Goal: Transaction & Acquisition: Subscribe to service/newsletter

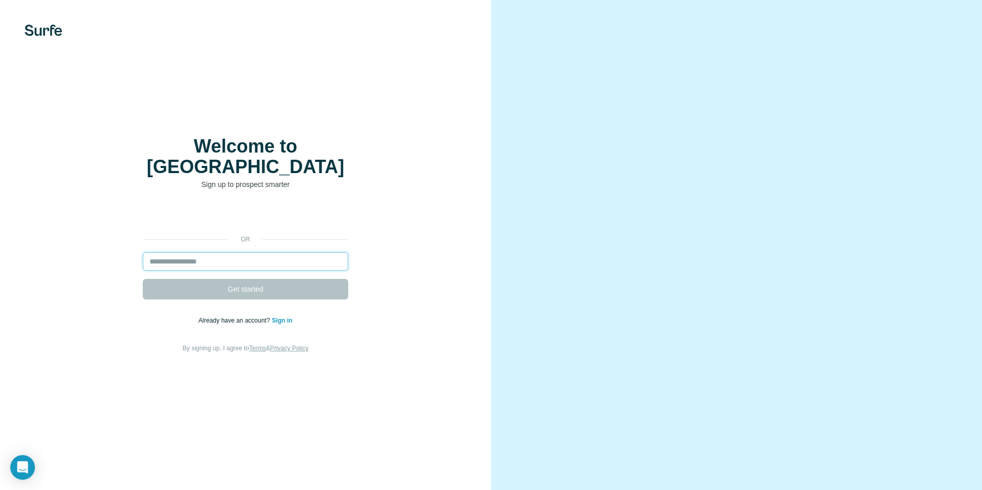
click at [215, 258] on input "email" at bounding box center [245, 261] width 205 height 18
type input "**********"
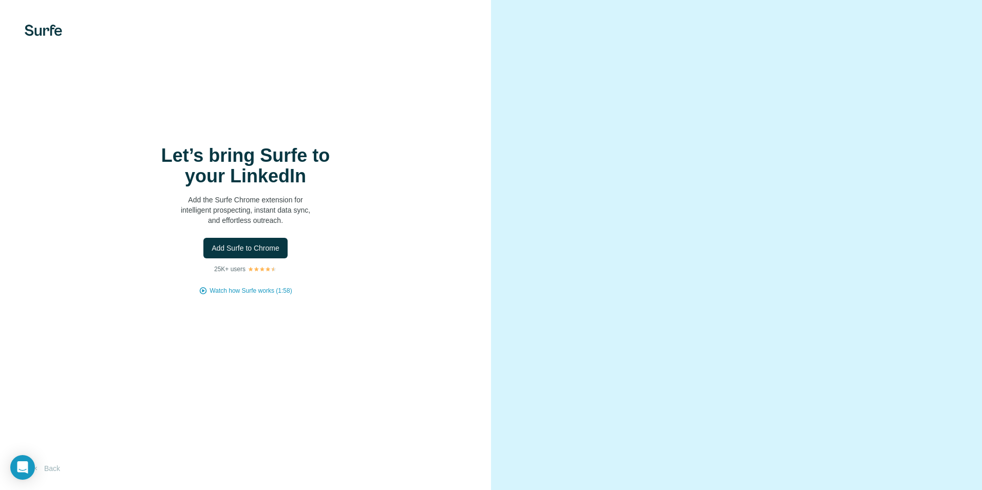
click at [324, 402] on div "Let’s bring Surfe to your LinkedIn Add the Surfe Chrome extension for intellige…" at bounding box center [245, 245] width 491 height 490
click at [223, 160] on h1 "Let’s bring Surfe to your LinkedIn" at bounding box center [245, 165] width 205 height 41
click at [235, 171] on h1 "Let’s bring Surfe to your LinkedIn" at bounding box center [245, 165] width 205 height 41
drag, startPoint x: 235, startPoint y: 171, endPoint x: 183, endPoint y: 152, distance: 55.2
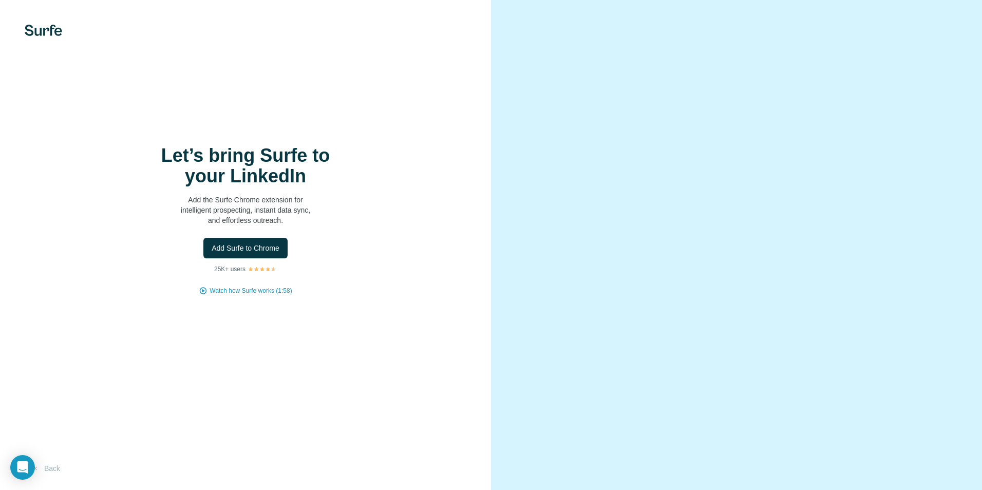
click at [183, 152] on h1 "Let’s bring Surfe to your LinkedIn" at bounding box center [245, 165] width 205 height 41
click at [268, 250] on span "Add Surfe to Chrome" at bounding box center [246, 248] width 68 height 10
